Goal: Transaction & Acquisition: Purchase product/service

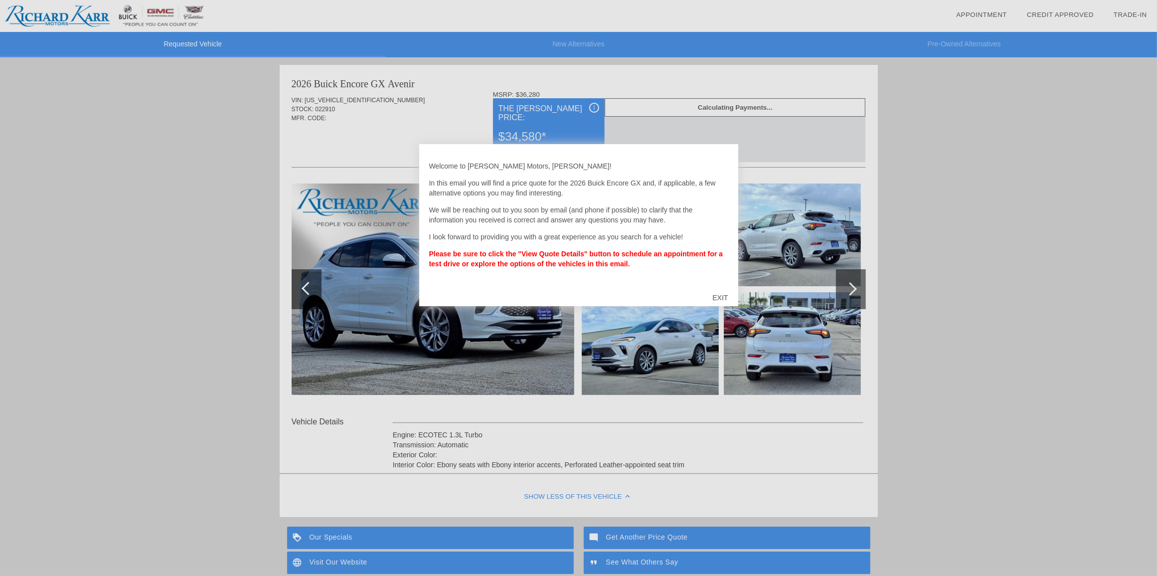
click at [718, 295] on div "EXIT" at bounding box center [720, 298] width 35 height 30
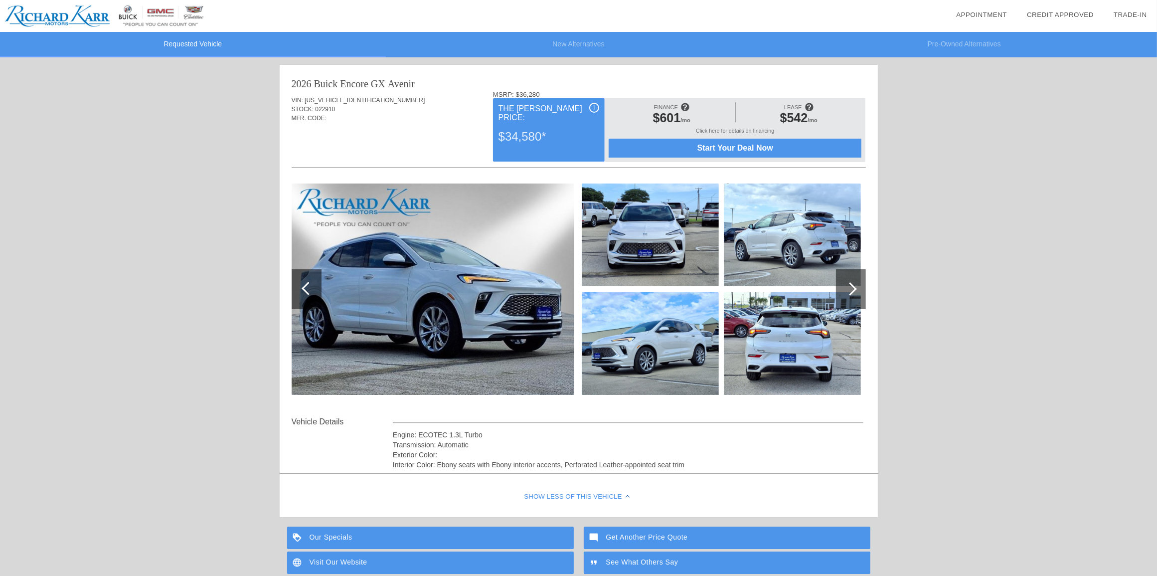
click at [711, 148] on span "Start Your Deal Now" at bounding box center [735, 148] width 228 height 9
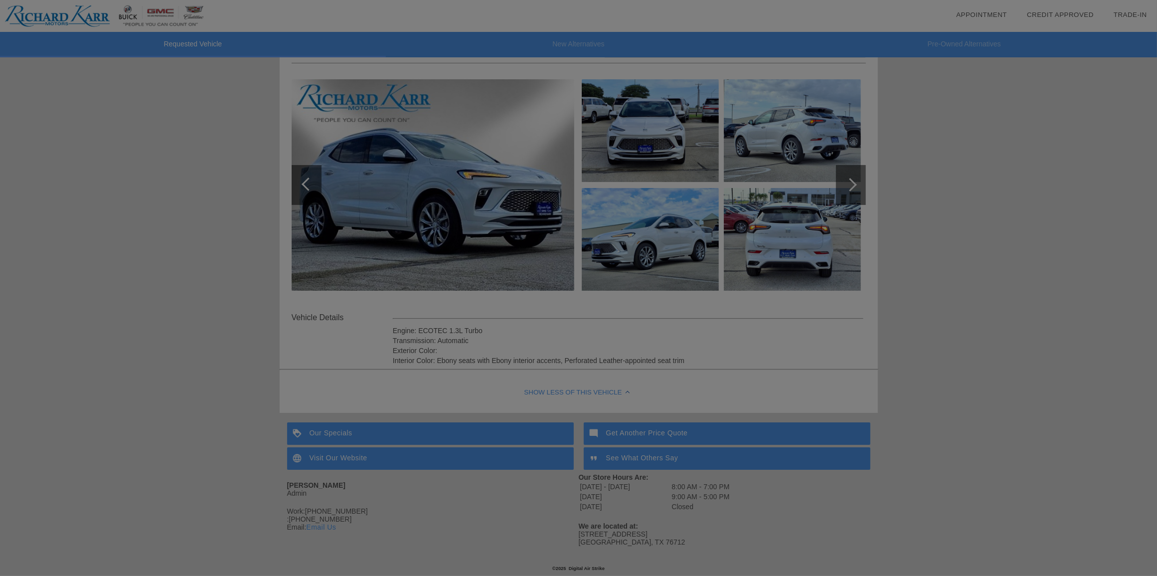
scroll to position [110, 0]
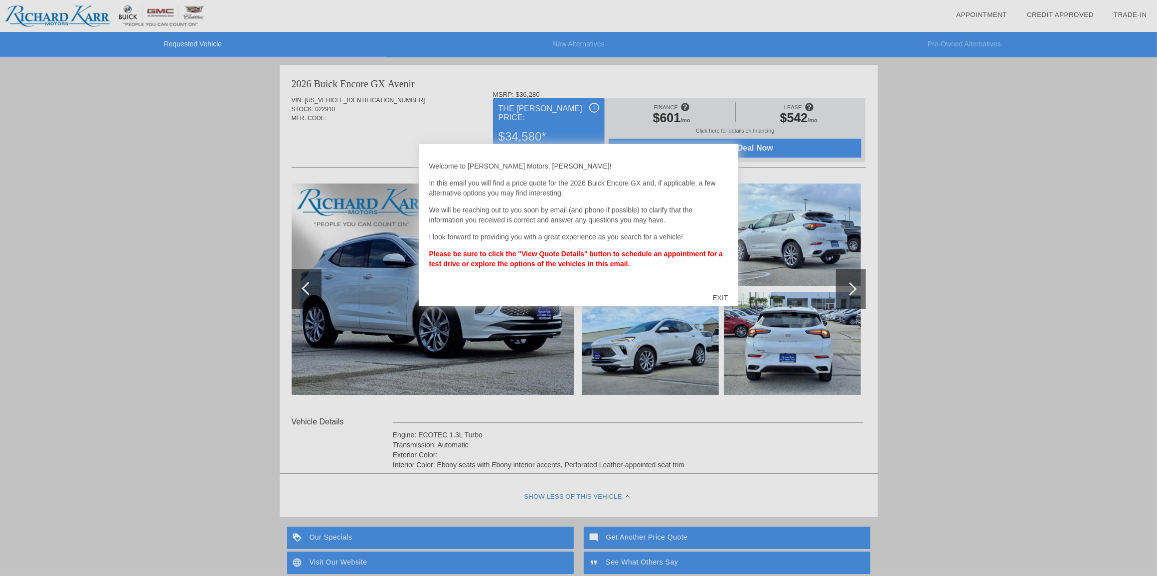
click at [720, 295] on div "EXIT" at bounding box center [720, 298] width 35 height 30
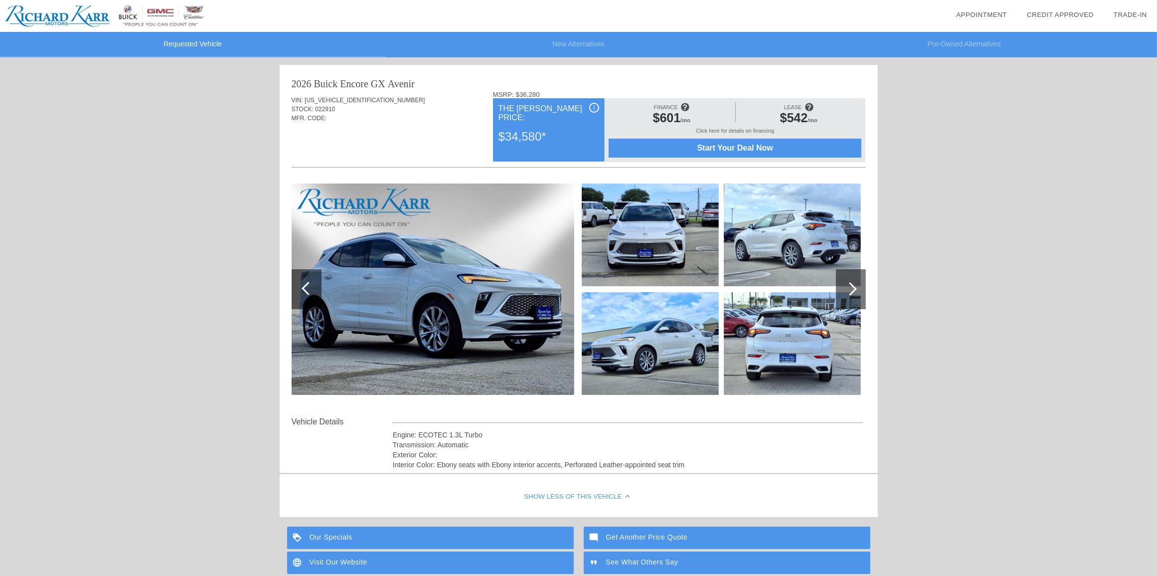
click at [1068, 13] on link "Credit Approved" at bounding box center [1060, 14] width 67 height 7
